Goal: Register for event/course

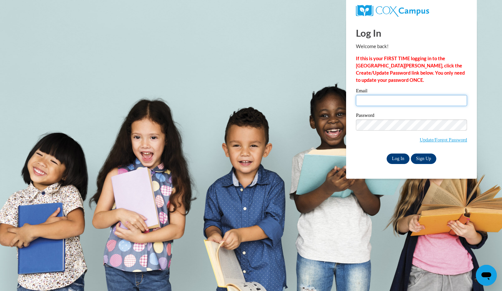
type input "petersongrace@aasd.k12.wi.us"
click at [396, 155] on input "Log In" at bounding box center [398, 158] width 23 height 10
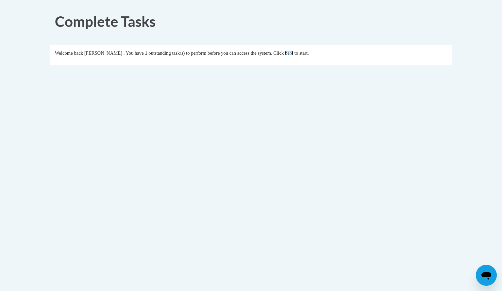
click at [293, 52] on link "here" at bounding box center [289, 52] width 8 height 5
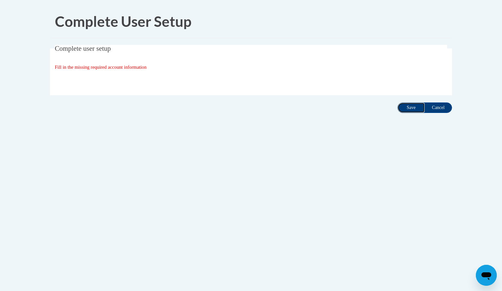
click at [410, 106] on input "Save" at bounding box center [411, 107] width 27 height 10
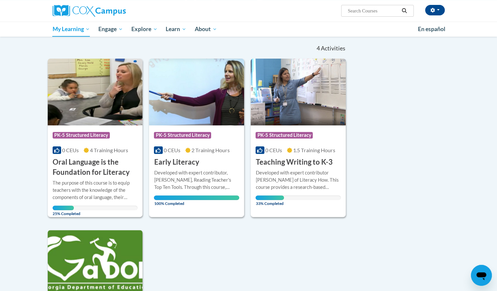
scroll to position [61, 0]
click at [91, 163] on h3 "Oral Language is the Foundation for Literacy" at bounding box center [95, 167] width 85 height 20
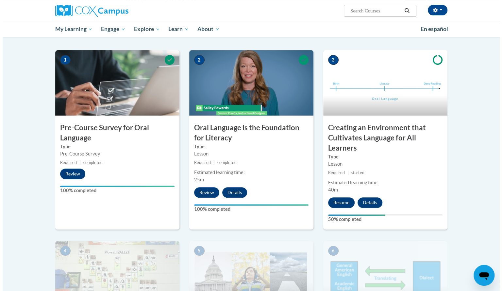
scroll to position [113, 0]
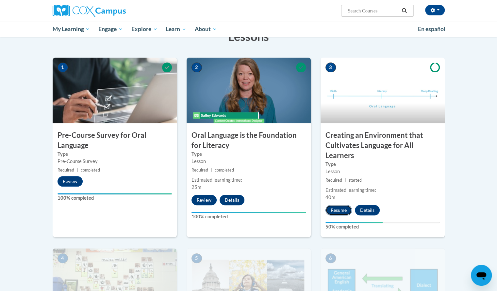
click at [335, 208] on button "Resume" at bounding box center [339, 210] width 26 height 10
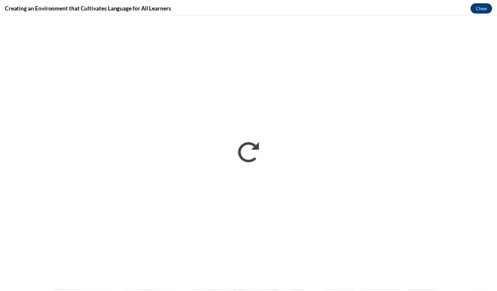
scroll to position [0, 0]
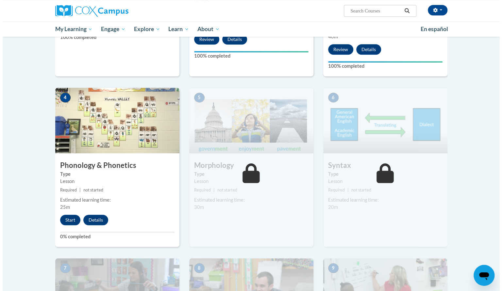
scroll to position [274, 0]
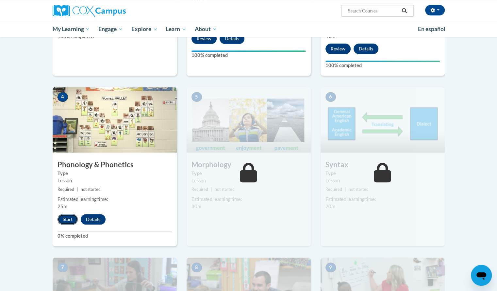
click at [64, 216] on button "Start" at bounding box center [68, 219] width 20 height 10
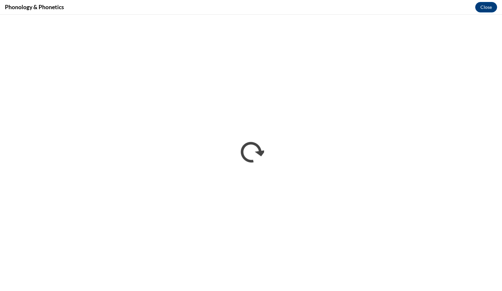
scroll to position [0, 0]
